Goal: Task Accomplishment & Management: Manage account settings

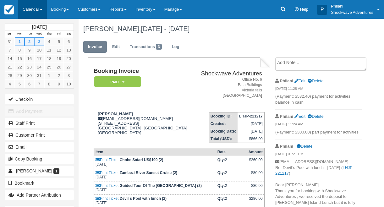
click at [32, 6] on link "Calendar" at bounding box center [32, 9] width 29 height 19
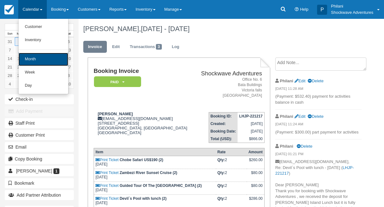
click at [43, 58] on link "Month" at bounding box center [44, 59] width 50 height 13
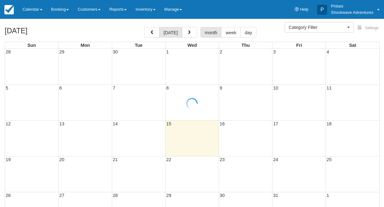
select select
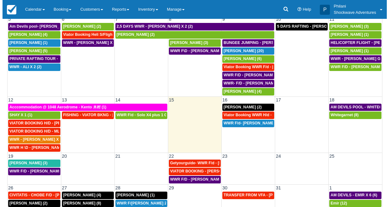
scroll to position [76, 0]
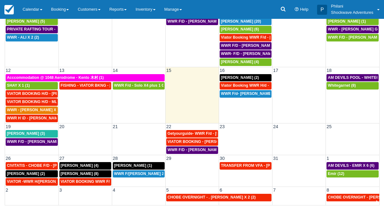
click at [120, 138] on td at bounding box center [138, 142] width 53 height 24
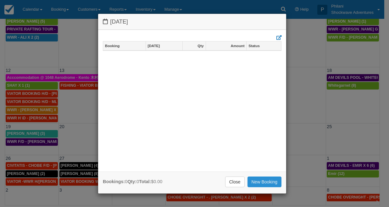
click at [268, 182] on link "New Booking" at bounding box center [264, 182] width 34 height 11
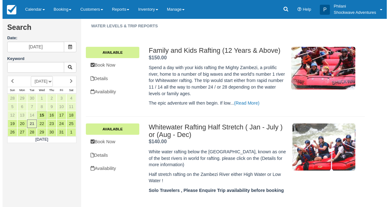
scroll to position [80, 0]
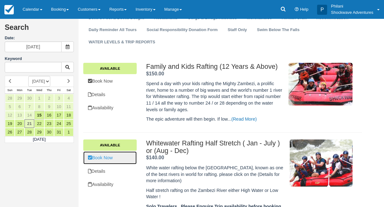
click at [104, 156] on link "Book Now" at bounding box center [109, 157] width 53 height 13
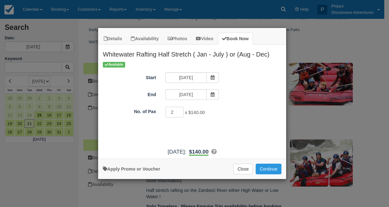
click at [180, 110] on input "2" at bounding box center [174, 112] width 18 height 11
click at [177, 111] on input "3" at bounding box center [174, 112] width 18 height 11
type input "4"
click at [177, 111] on input "4" at bounding box center [174, 112] width 18 height 11
click at [273, 167] on button "Continue" at bounding box center [268, 169] width 26 height 11
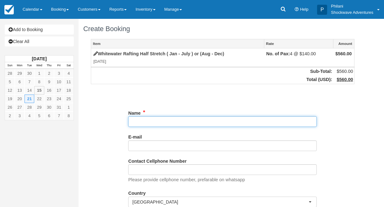
click at [148, 123] on input "Name" at bounding box center [222, 121] width 188 height 11
paste input "Jon Darling"
type input "Jon Darling"
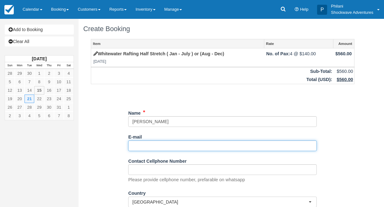
click at [150, 147] on input "E-mail" at bounding box center [222, 145] width 188 height 11
paste input "jonathan.darling@gmail.com"
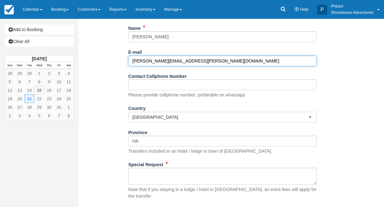
scroll to position [85, 0]
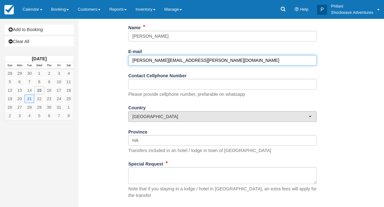
type input "jonathan.darling@gmail.com"
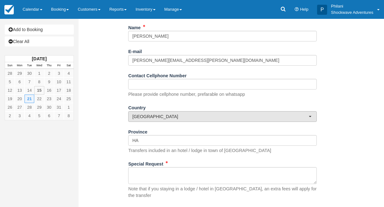
click at [180, 117] on span "Zimbabwe" at bounding box center [220, 116] width 176 height 6
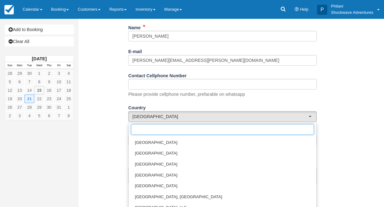
click at [142, 130] on input "text" at bounding box center [222, 129] width 183 height 11
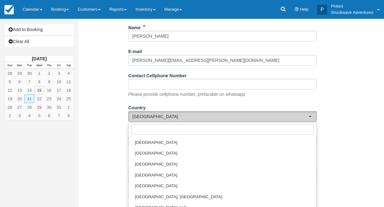
click at [311, 116] on button "[GEOGRAPHIC_DATA]" at bounding box center [222, 116] width 188 height 11
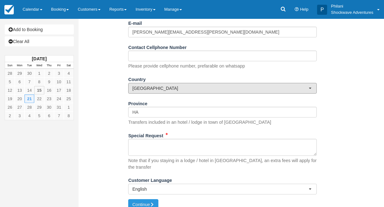
scroll to position [118, 0]
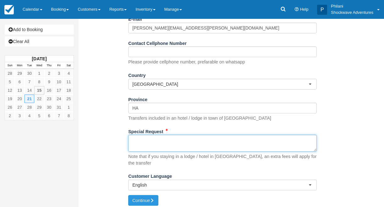
click at [164, 146] on textarea "Special Request" at bounding box center [222, 143] width 188 height 17
click at [148, 146] on textarea "Special Request" at bounding box center [222, 143] width 188 height 17
paste textarea "We would love to book the rafting half day - which is from rapid 1 to rapid 11 …"
type textarea "We would love to book the rafting half day - which is from rapid 1 to rapid 11 …"
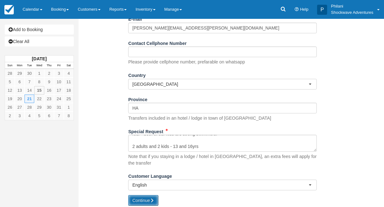
click at [157, 198] on button "Continue" at bounding box center [143, 200] width 30 height 11
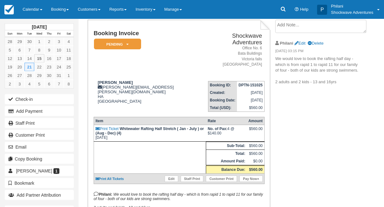
scroll to position [39, 0]
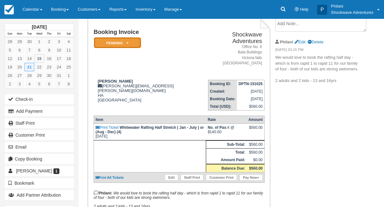
click at [127, 42] on icon at bounding box center [127, 43] width 2 height 4
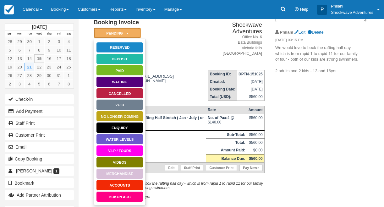
scroll to position [45, 0]
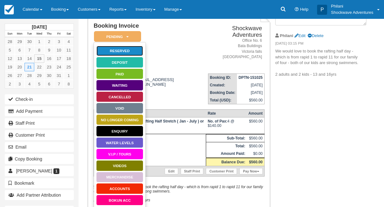
click at [121, 52] on link "Reserved" at bounding box center [119, 51] width 47 height 11
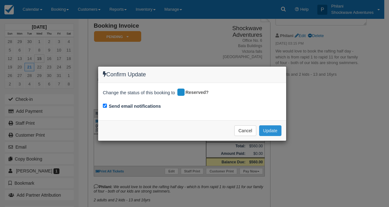
click at [275, 127] on button "Update" at bounding box center [270, 130] width 22 height 11
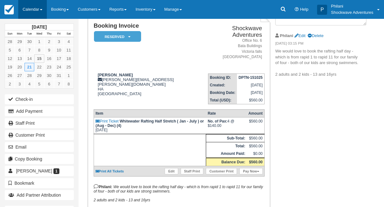
click at [31, 4] on link "Calendar" at bounding box center [32, 9] width 29 height 19
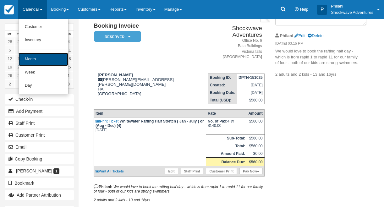
click at [51, 59] on link "Month" at bounding box center [44, 59] width 50 height 13
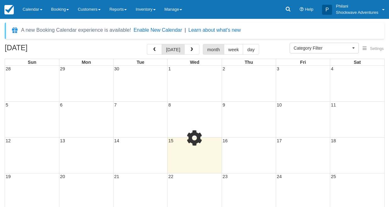
select select
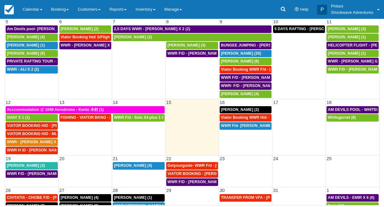
scroll to position [25, 0]
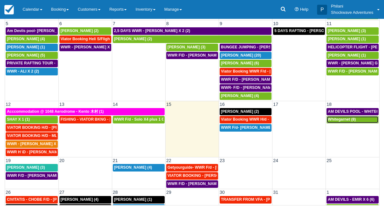
click at [337, 122] on span "Whitegarnet (8)" at bounding box center [342, 119] width 28 height 4
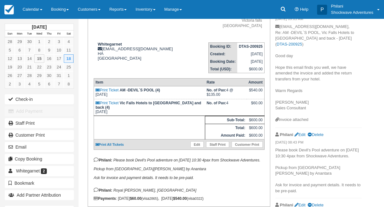
scroll to position [102, 0]
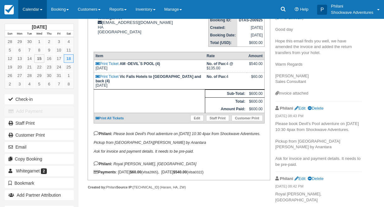
click at [30, 5] on link "Calendar" at bounding box center [32, 9] width 29 height 19
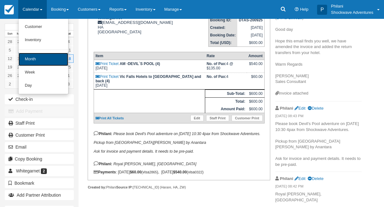
click at [46, 58] on link "Month" at bounding box center [44, 59] width 50 height 13
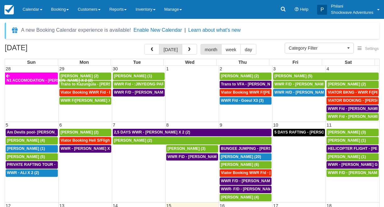
select select
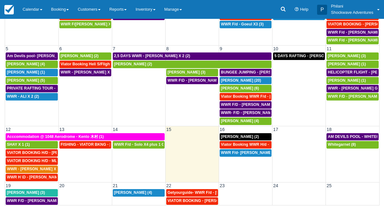
scroll to position [59, 0]
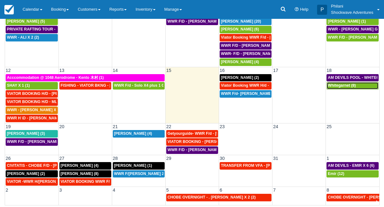
click at [354, 87] on div "Whitegarnet (8)" at bounding box center [353, 85] width 50 height 5
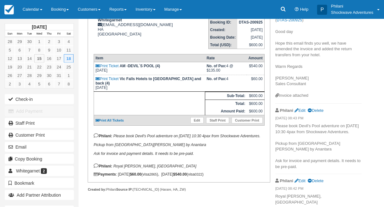
scroll to position [92, 0]
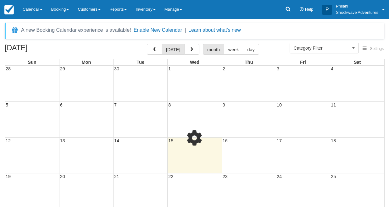
select select
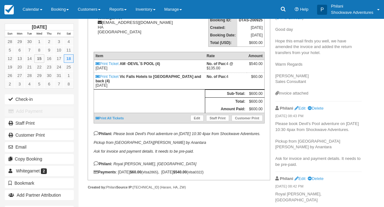
scroll to position [102, 0]
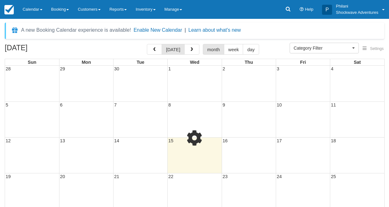
select select
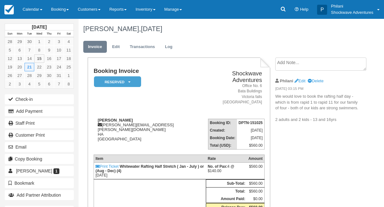
scroll to position [45, 0]
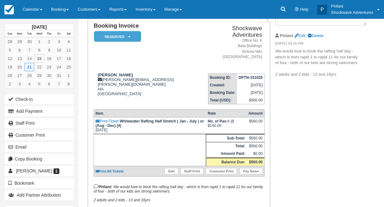
scroll to position [39, 0]
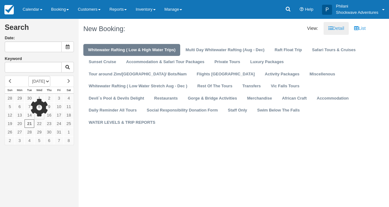
type input "10/21/25"
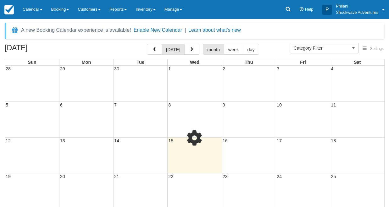
select select
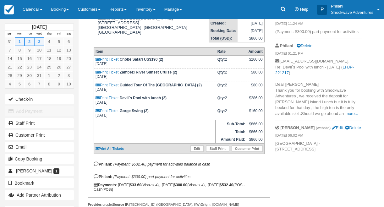
scroll to position [50, 0]
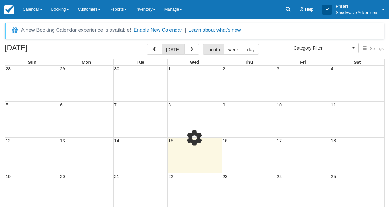
select select
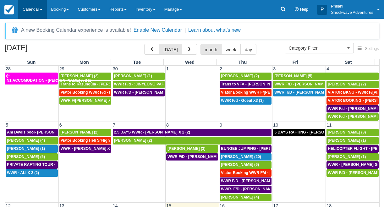
click at [38, 8] on link "Calendar" at bounding box center [32, 9] width 29 height 19
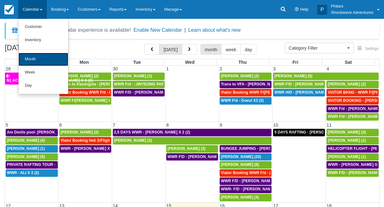
click at [47, 65] on link "Month" at bounding box center [44, 59] width 50 height 13
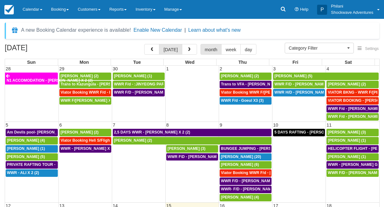
select select
